Goal: Task Accomplishment & Management: Manage account settings

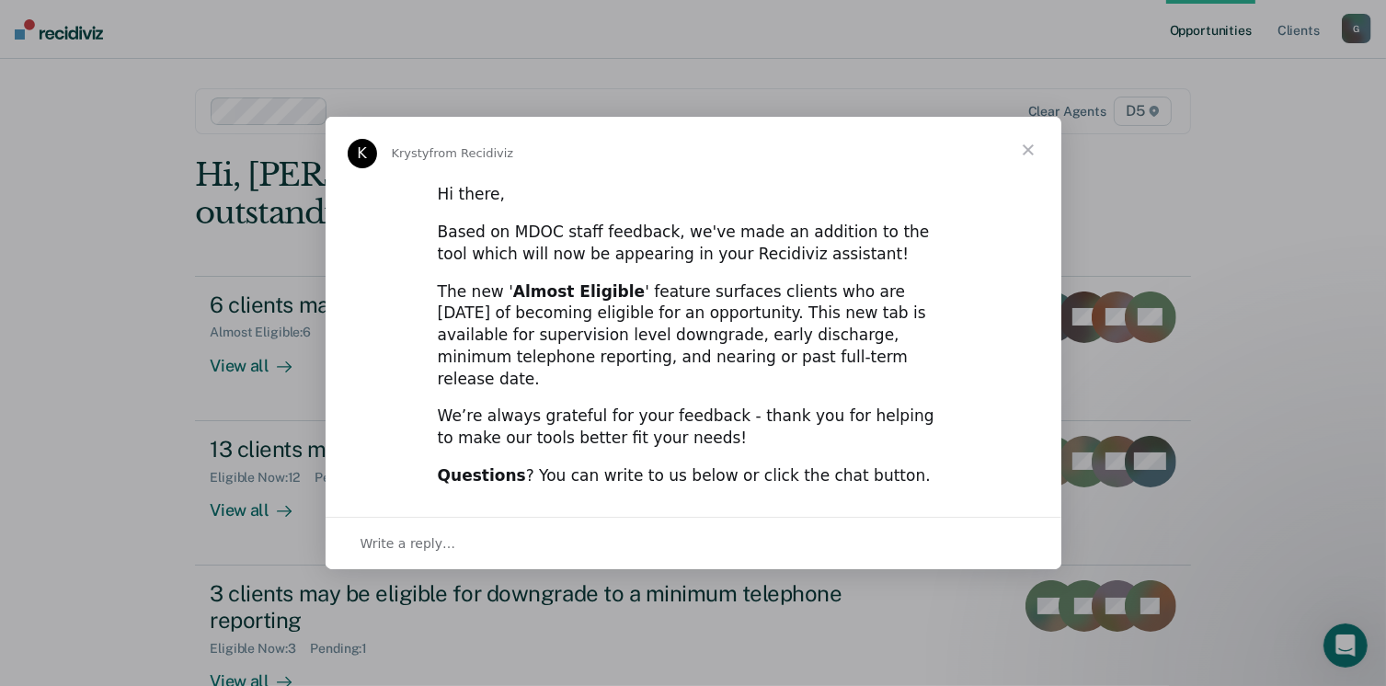
click at [1028, 163] on span "Close" at bounding box center [1028, 150] width 66 height 66
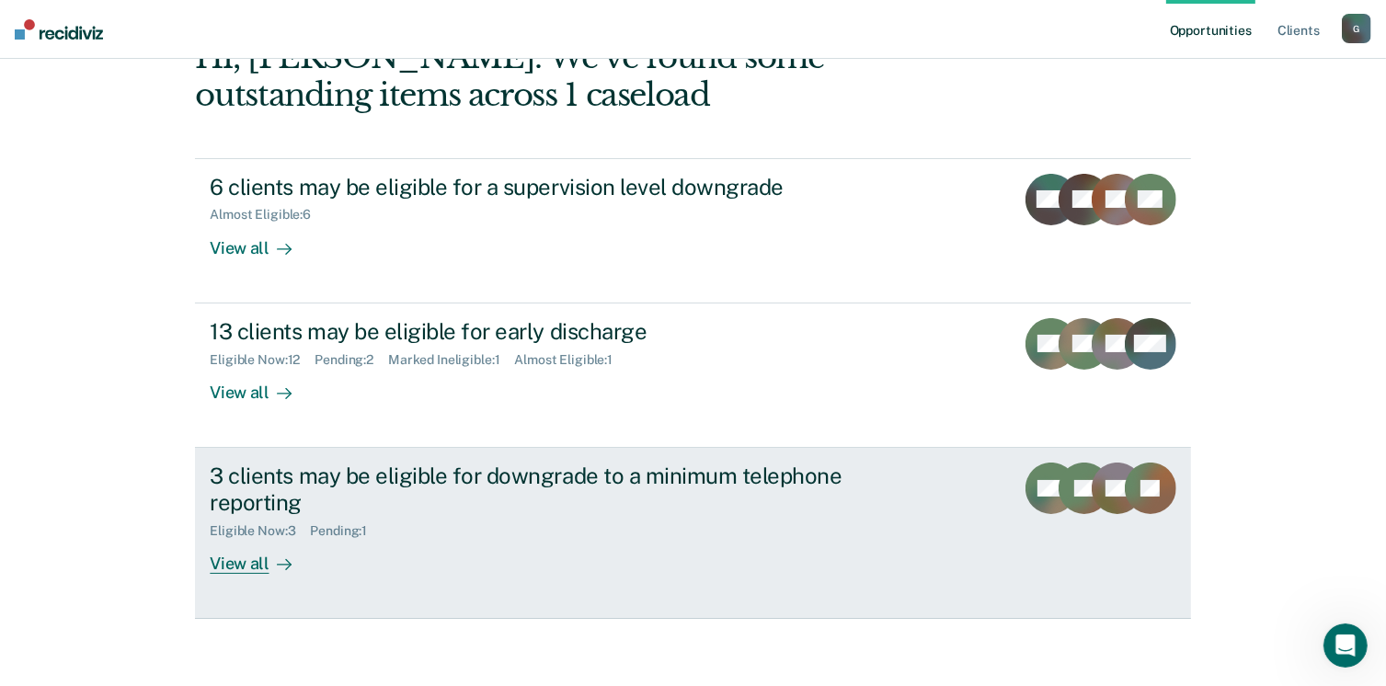
scroll to position [122, 0]
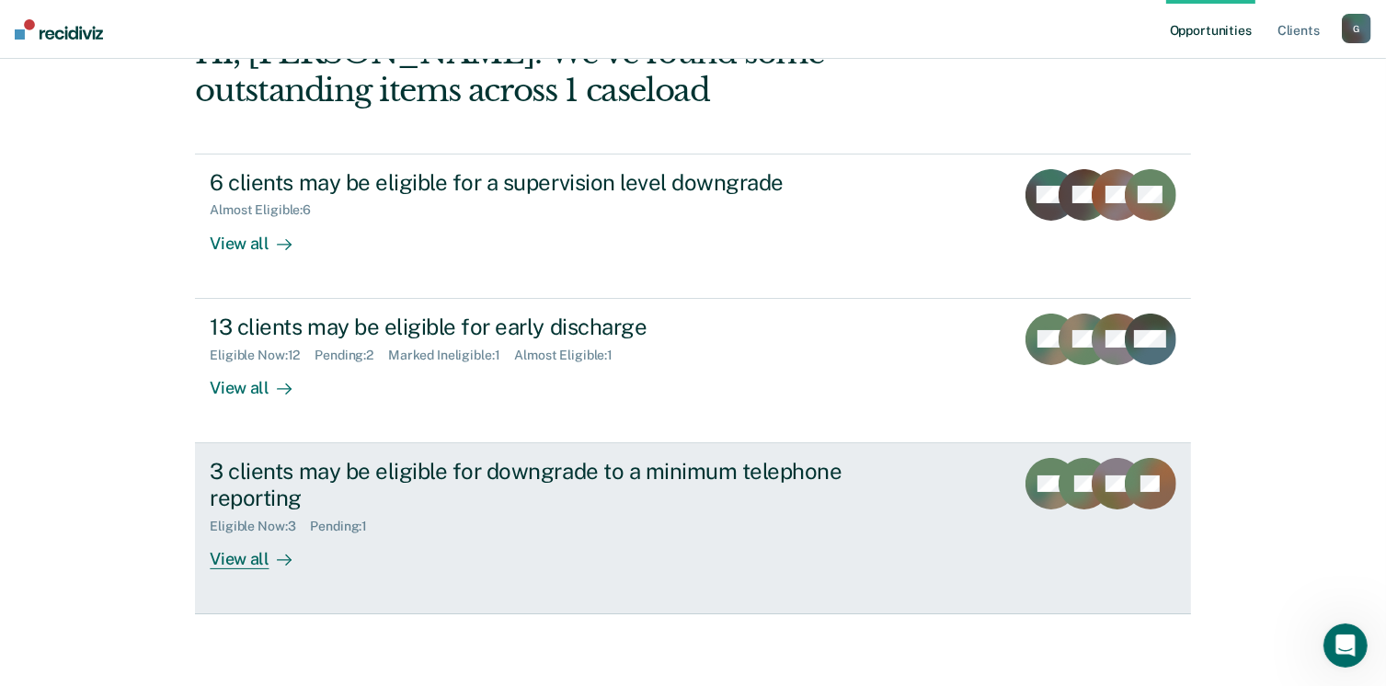
click at [235, 560] on div "View all" at bounding box center [261, 552] width 103 height 36
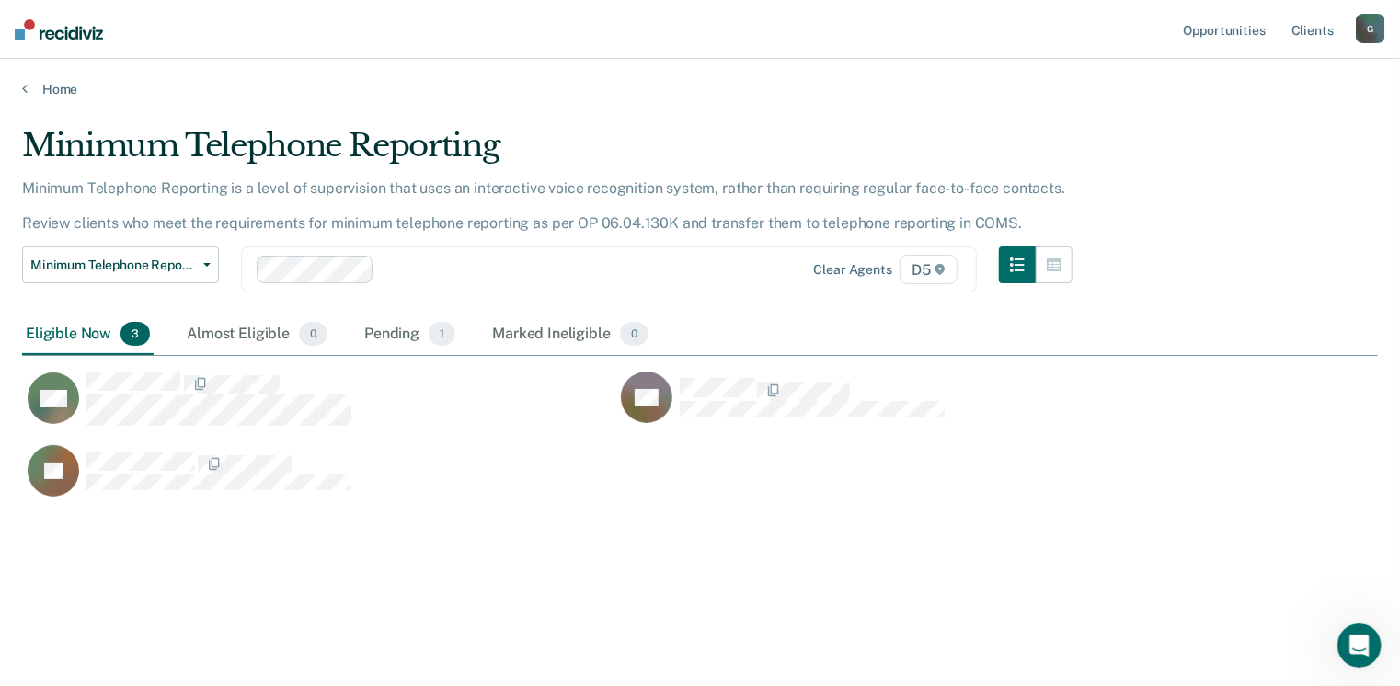
scroll to position [408, 1342]
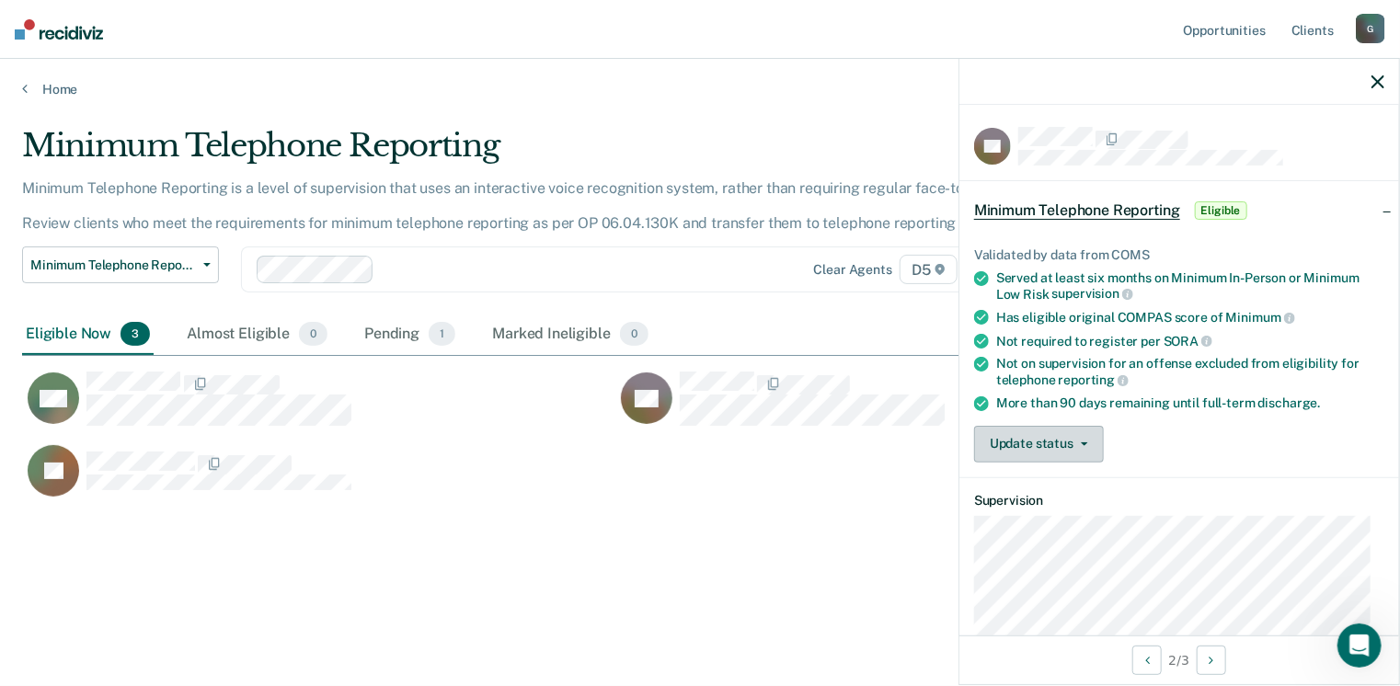
click at [1081, 443] on icon "button" at bounding box center [1084, 445] width 7 height 4
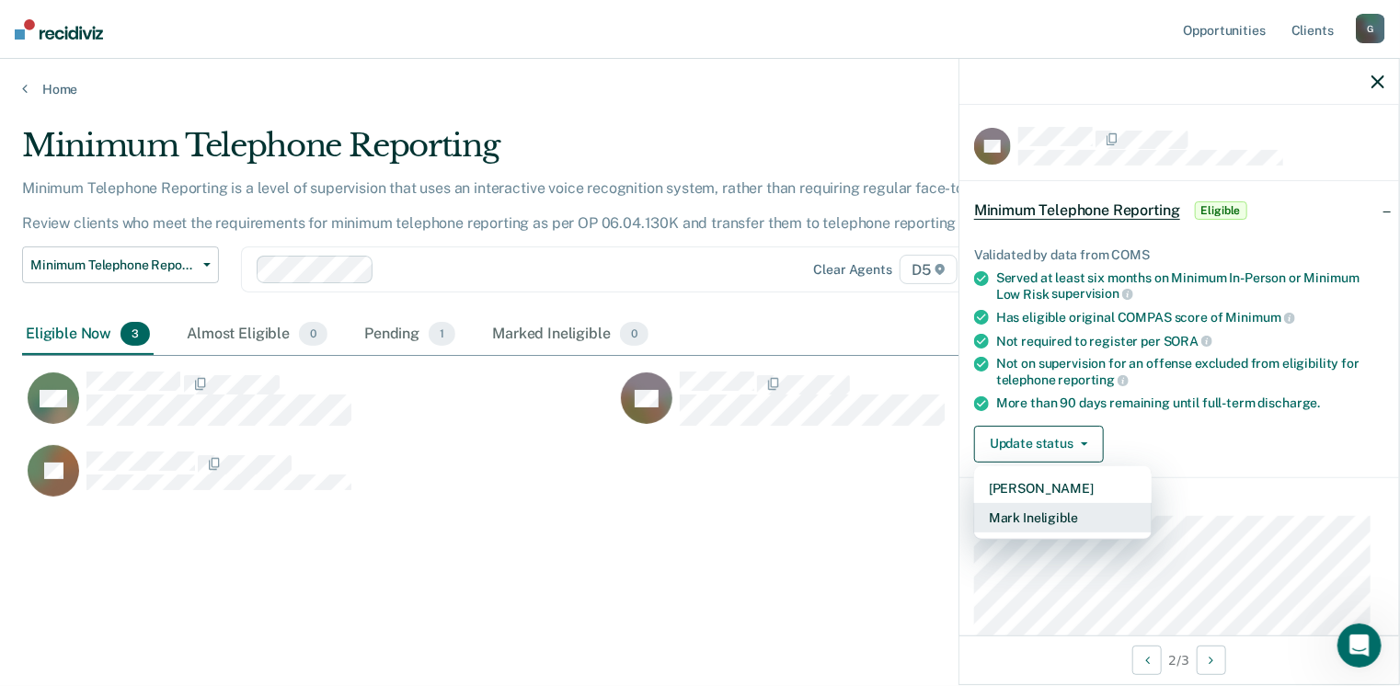
click at [1075, 523] on button "Mark Ineligible" at bounding box center [1063, 517] width 178 height 29
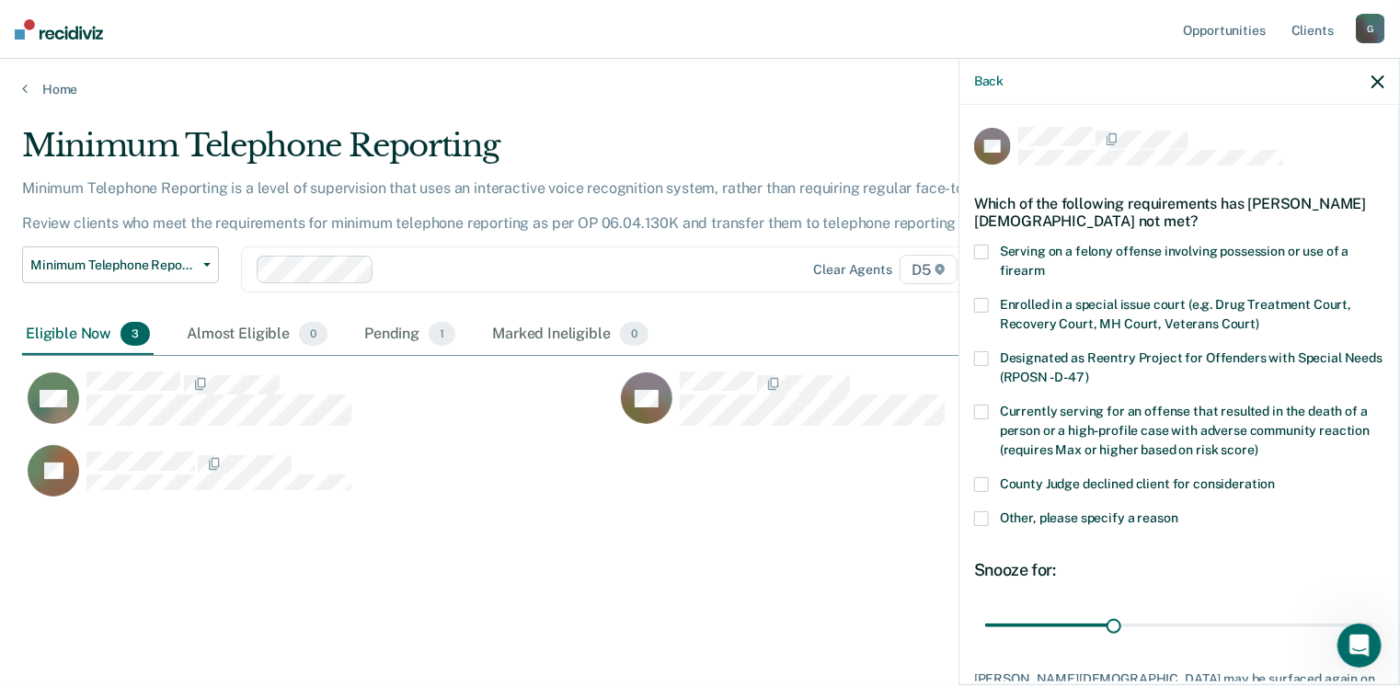
click at [986, 520] on span at bounding box center [981, 519] width 15 height 15
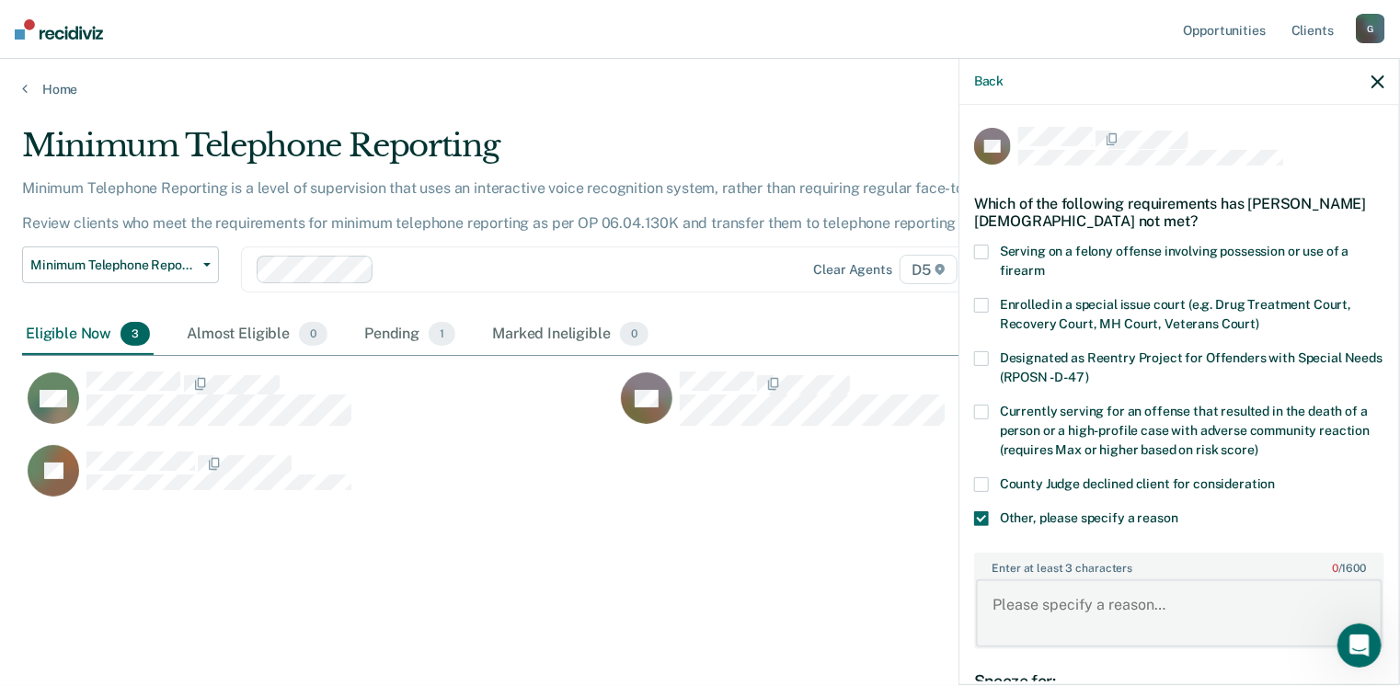
click at [1050, 607] on textarea "Enter at least 3 characters 0 / 1600" at bounding box center [1179, 614] width 407 height 68
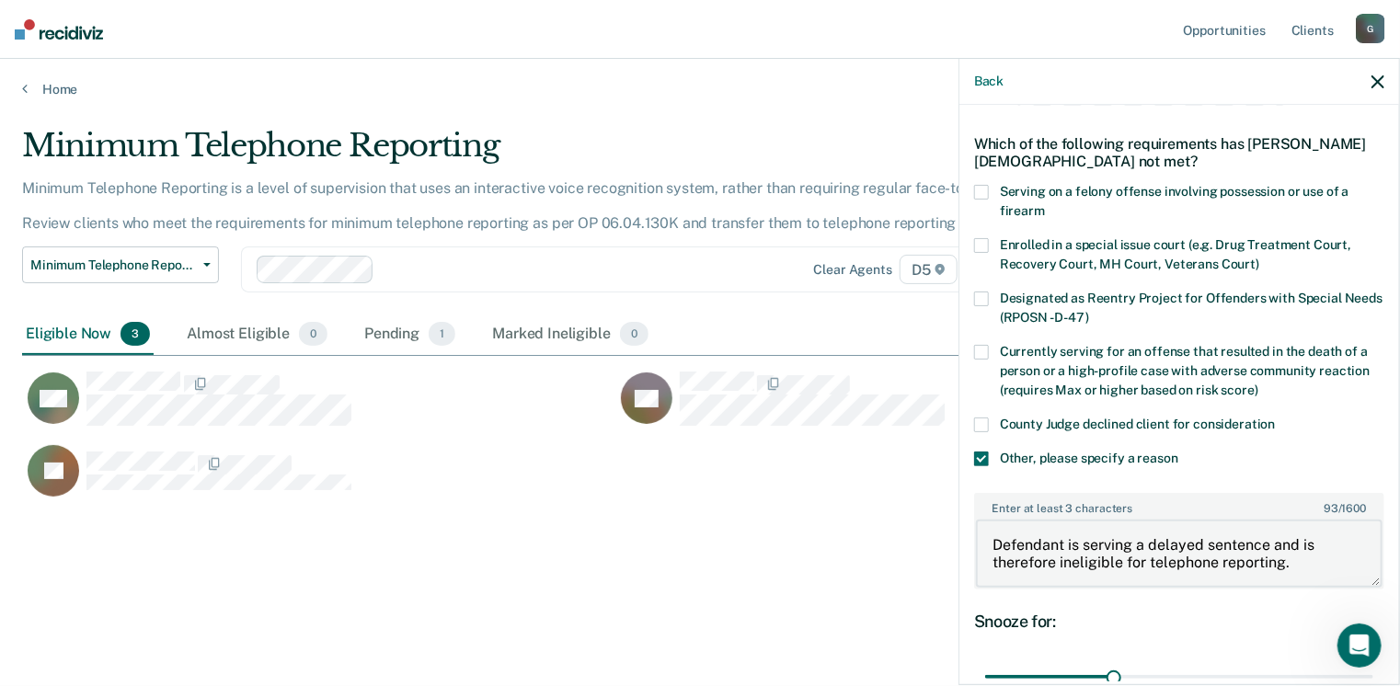
scroll to position [92, 0]
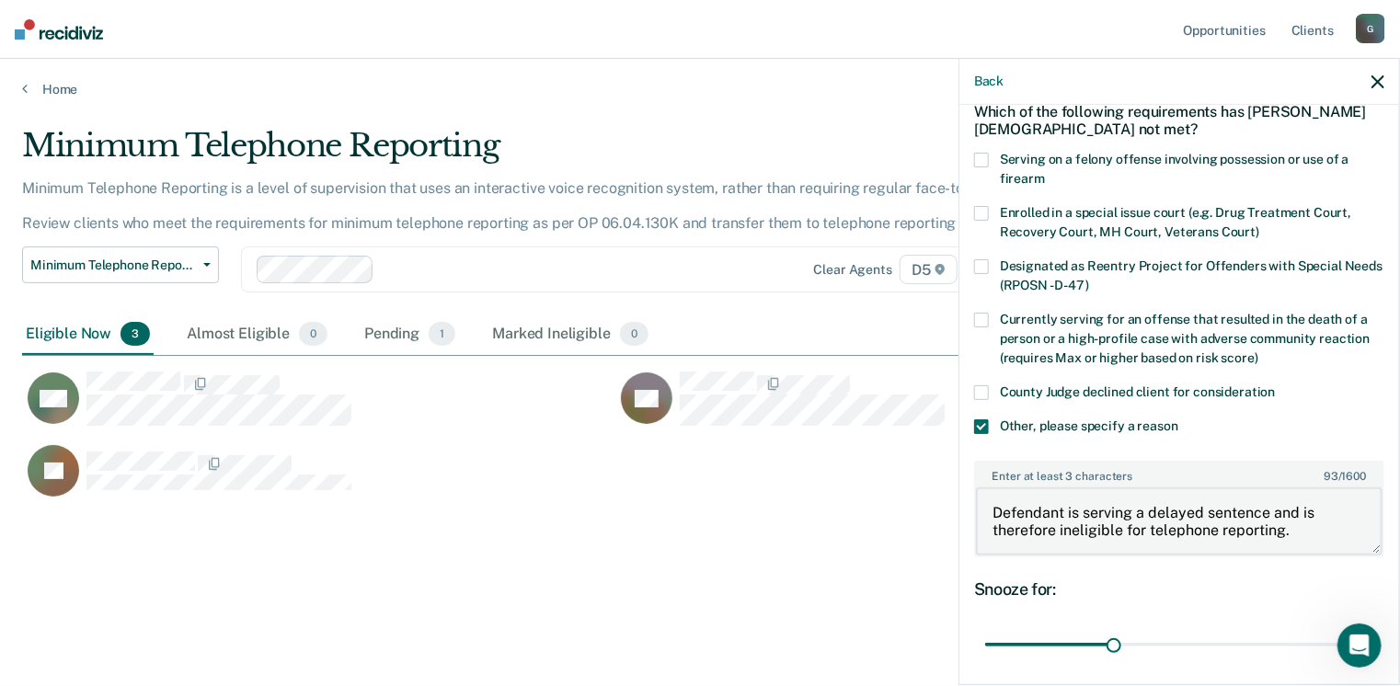
type textarea "Defendant is serving a delayed sentence and is therefore ineligible for telepho…"
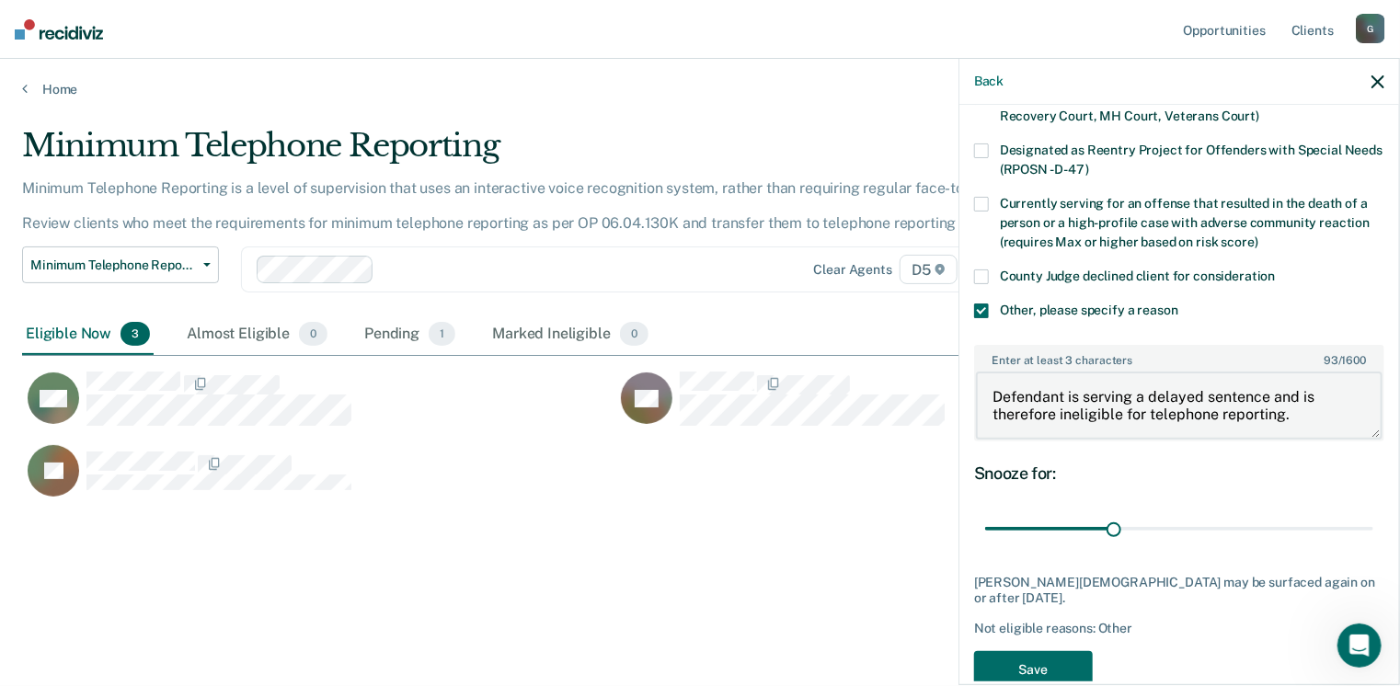
scroll to position [228, 0]
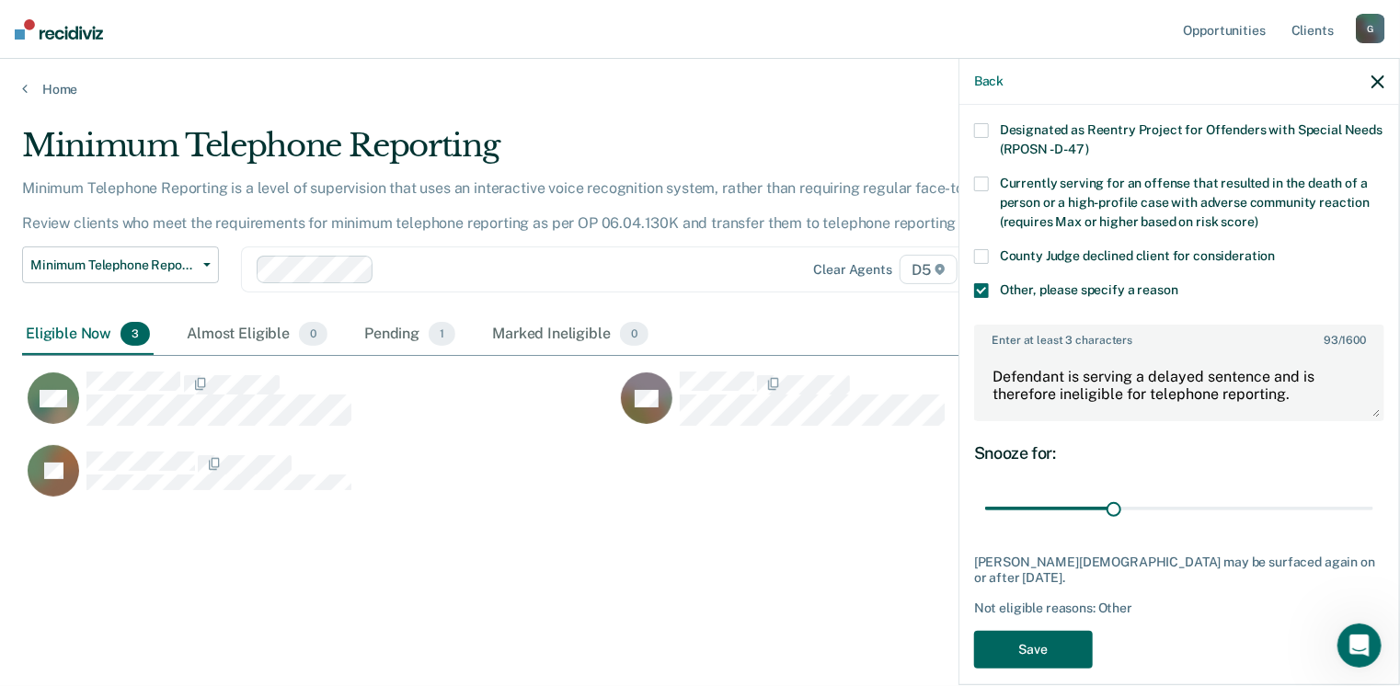
click at [1059, 638] on button "Save" at bounding box center [1033, 650] width 119 height 38
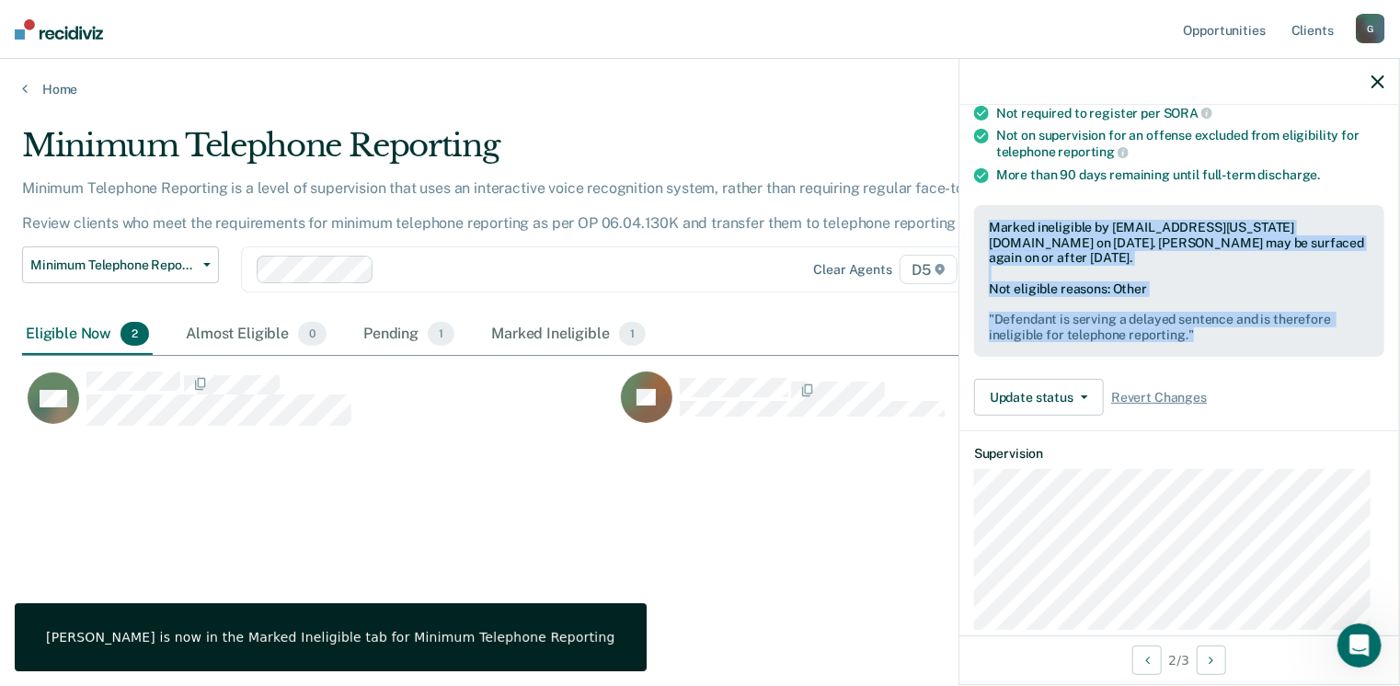
drag, startPoint x: 988, startPoint y: 215, endPoint x: 1213, endPoint y: 338, distance: 256.5
click at [1213, 338] on div "Marked ineligible by [EMAIL_ADDRESS][US_STATE][DOMAIN_NAME] on [DATE]. [PERSON_…" at bounding box center [1179, 281] width 410 height 153
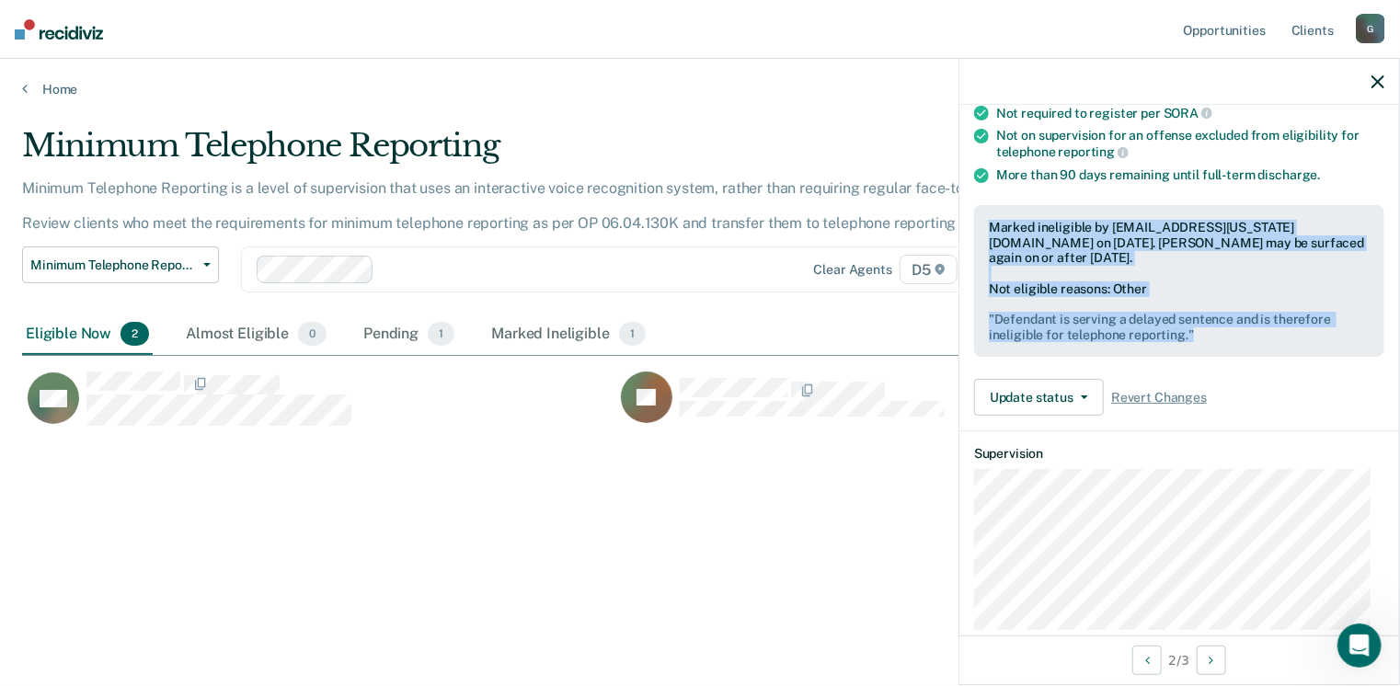
drag, startPoint x: 1213, startPoint y: 338, endPoint x: 1149, endPoint y: 308, distance: 70.8
copy div "Marked ineligible by [EMAIL_ADDRESS][US_STATE][DOMAIN_NAME] on [DATE]. [PERSON_…"
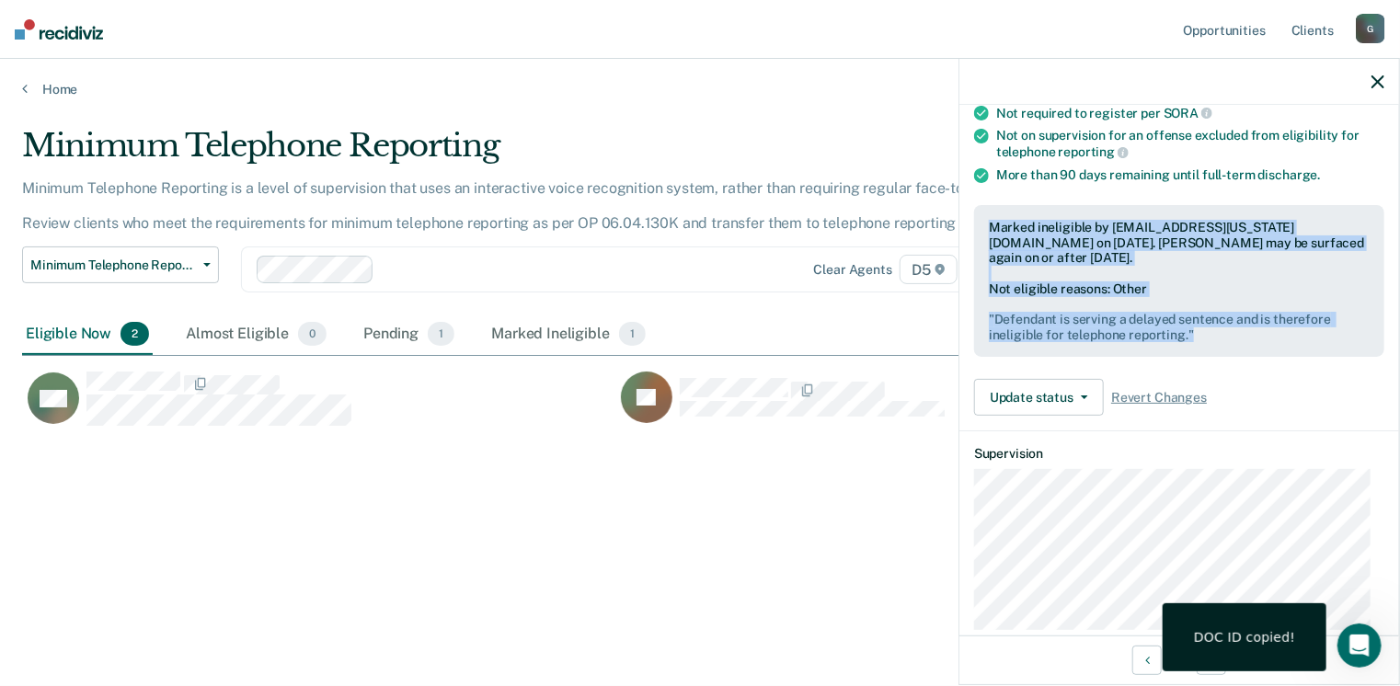
click at [1377, 78] on icon "button" at bounding box center [1378, 81] width 13 height 13
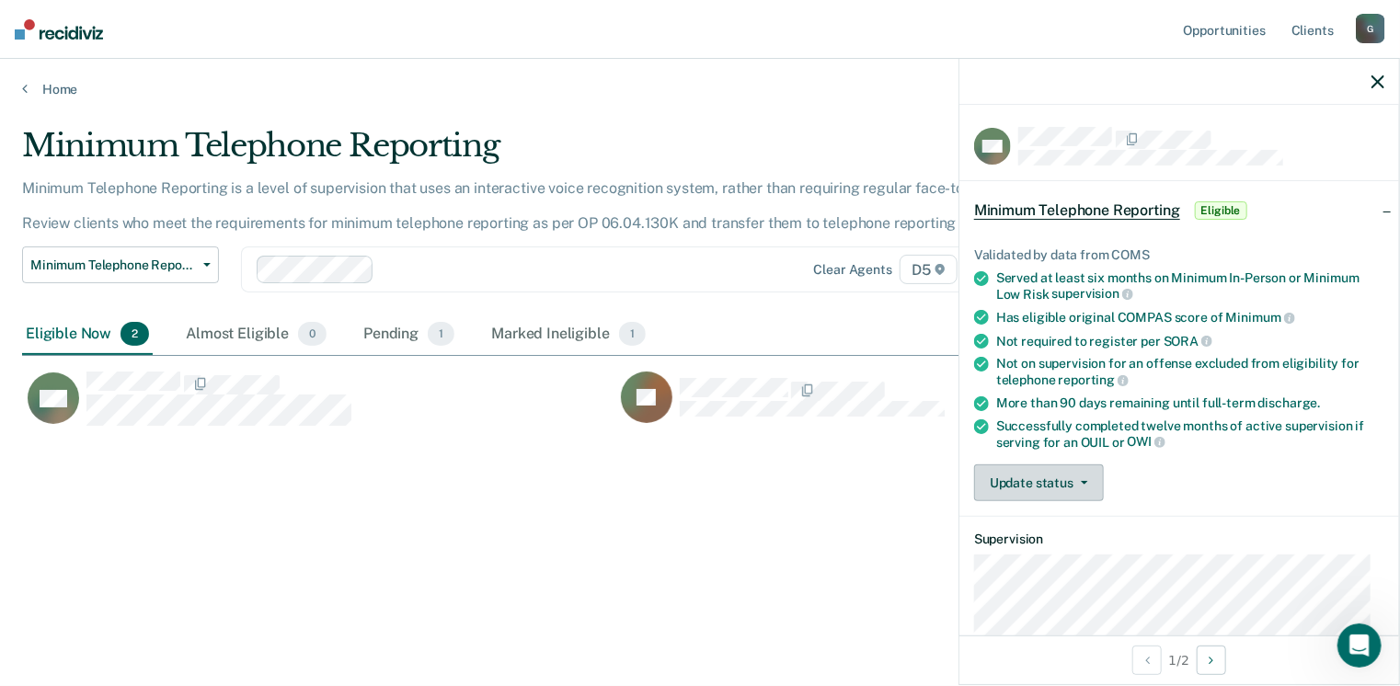
click at [1080, 474] on button "Update status" at bounding box center [1039, 483] width 130 height 37
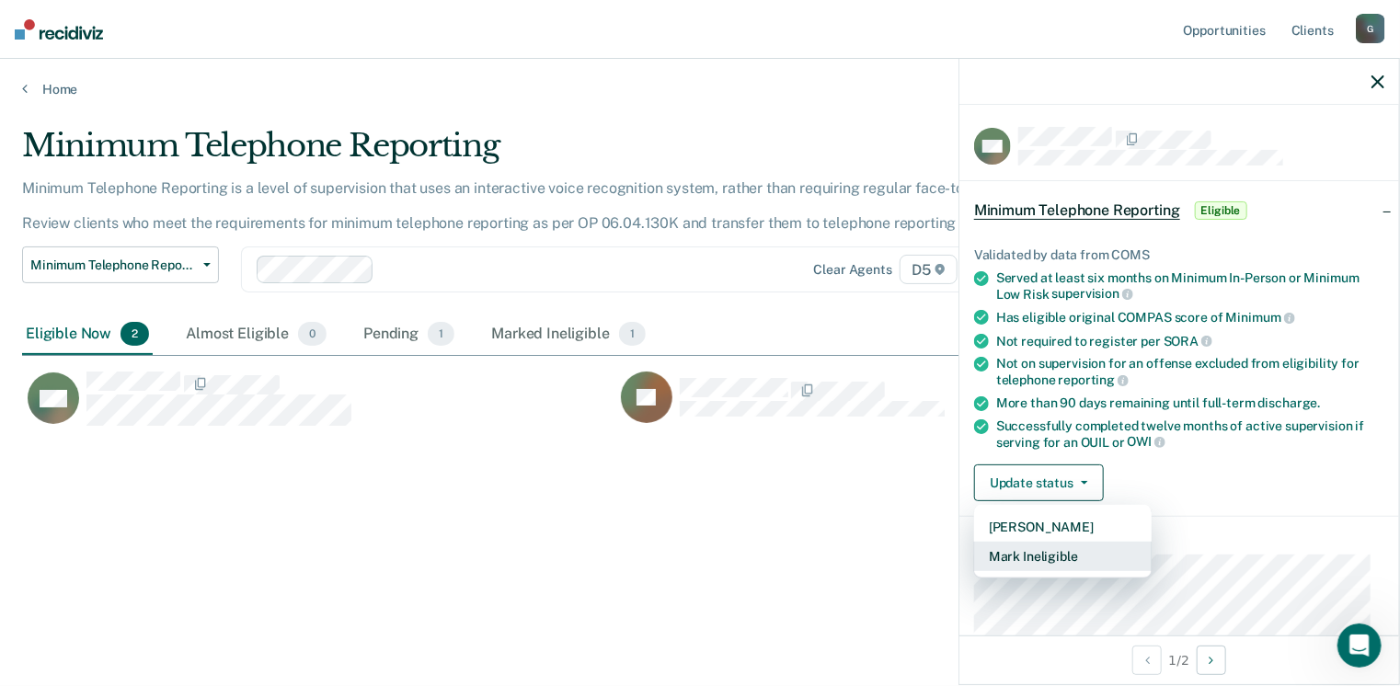
click at [1055, 554] on button "Mark Ineligible" at bounding box center [1063, 556] width 178 height 29
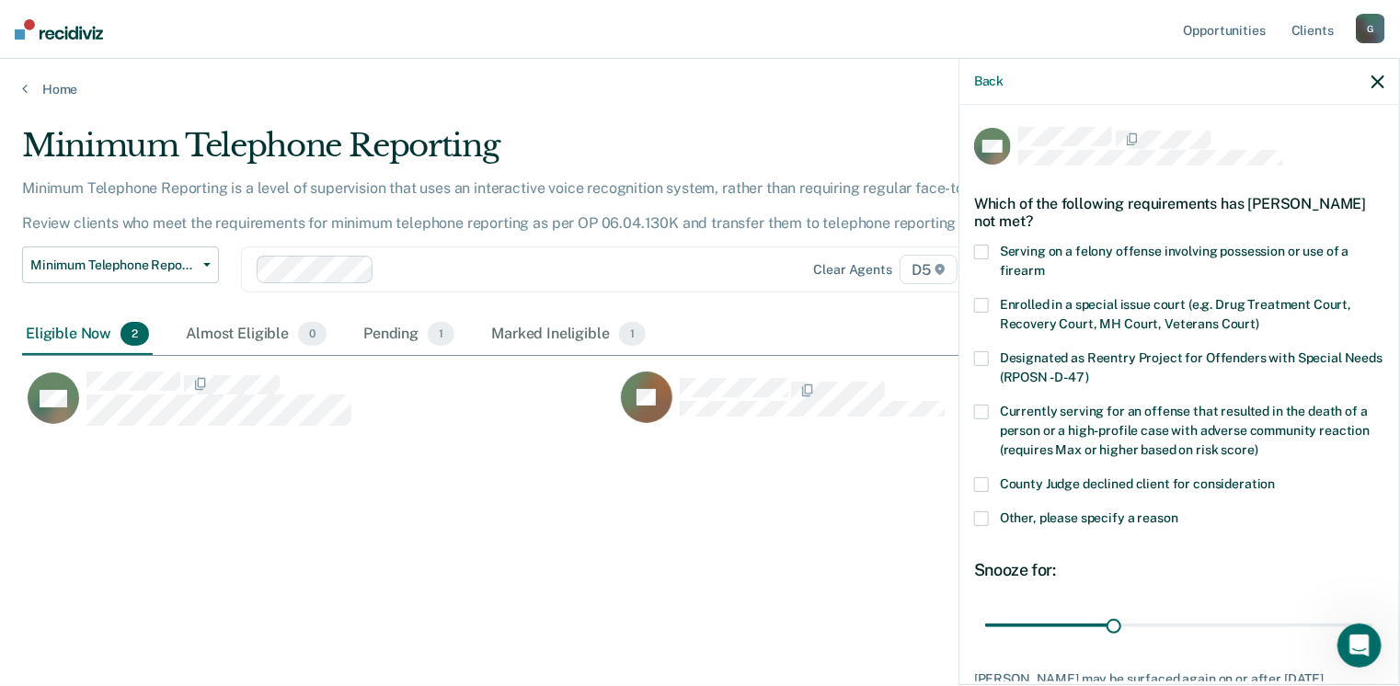
click at [985, 490] on label "County Judge declined client for consideration" at bounding box center [1179, 486] width 410 height 19
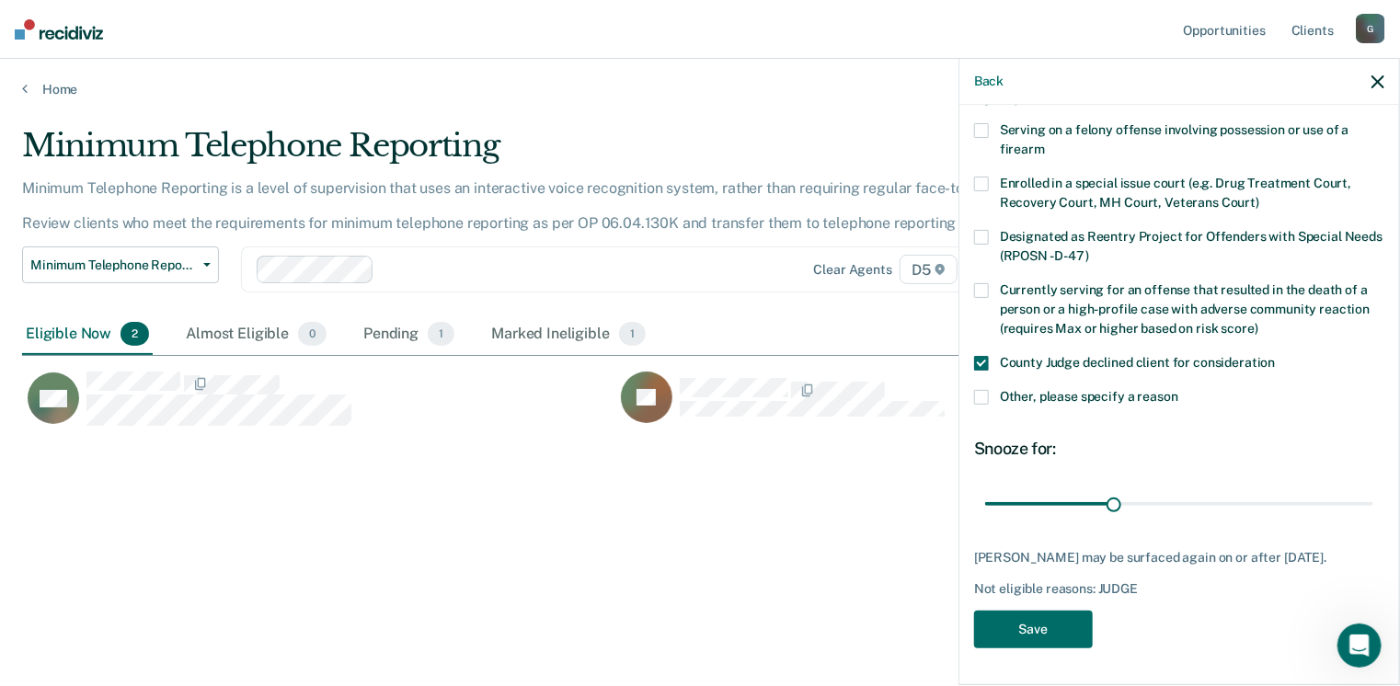
scroll to position [134, 0]
click at [1049, 627] on button "Save" at bounding box center [1033, 630] width 119 height 38
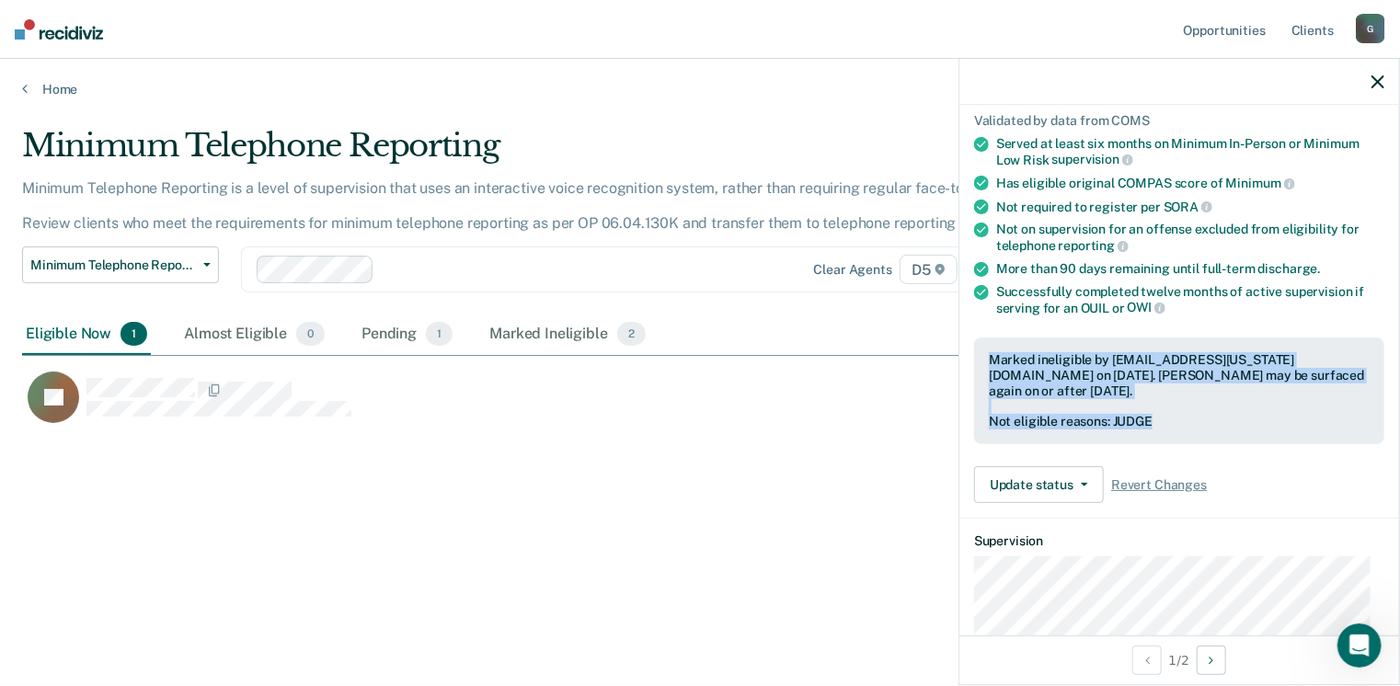
drag, startPoint x: 991, startPoint y: 354, endPoint x: 1159, endPoint y: 420, distance: 180.9
click at [1159, 420] on div "Marked ineligible by [EMAIL_ADDRESS][US_STATE][DOMAIN_NAME] on [DATE]. [PERSON_…" at bounding box center [1179, 391] width 410 height 107
drag, startPoint x: 1159, startPoint y: 420, endPoint x: 1136, endPoint y: 409, distance: 25.5
copy div "Marked ineligible by [EMAIL_ADDRESS][US_STATE][DOMAIN_NAME] on [DATE]. [PERSON_…"
